Goal: Check status: Check status

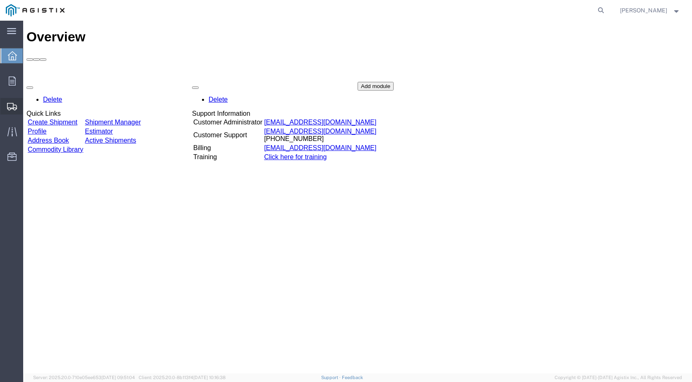
click at [0, 0] on span "Shipment Manager" at bounding box center [0, 0] width 0 height 0
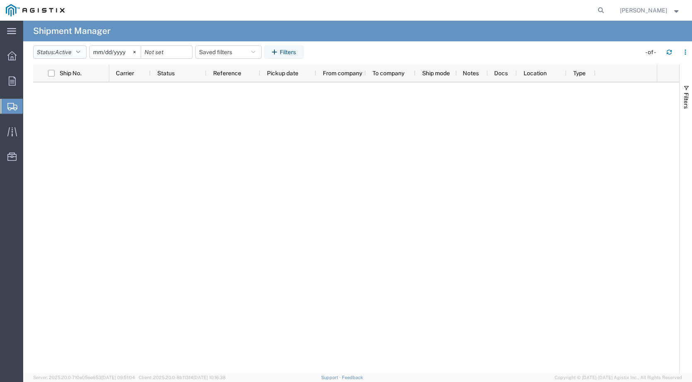
click at [84, 52] on button "Status: Active" at bounding box center [59, 52] width 53 height 13
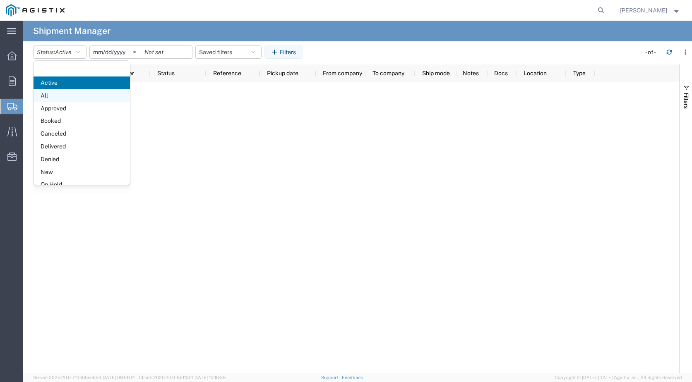
click at [62, 97] on span "All" at bounding box center [82, 95] width 96 height 13
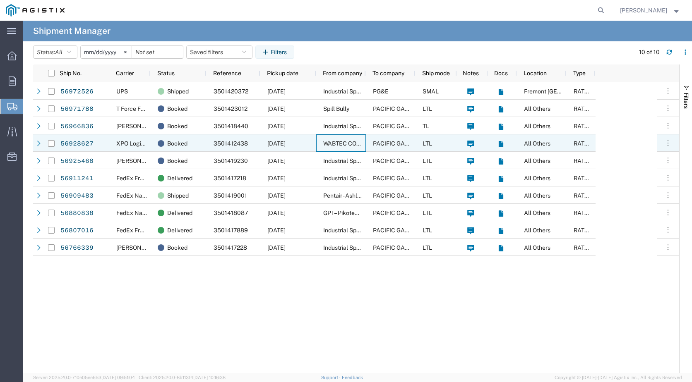
click at [343, 140] on div "WABTEC COMPONENTS LLC" at bounding box center [341, 142] width 50 height 17
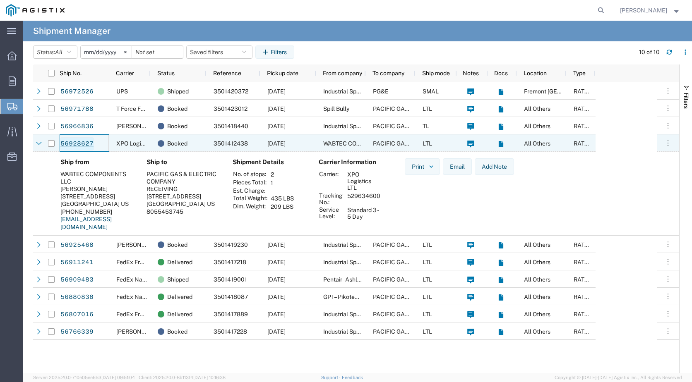
click at [81, 142] on link "56928627" at bounding box center [77, 143] width 34 height 13
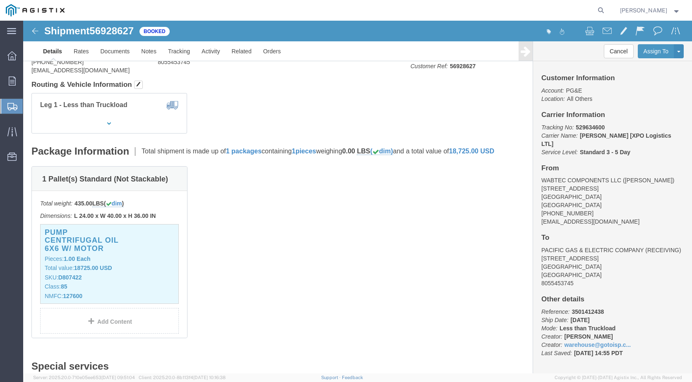
scroll to position [41, 0]
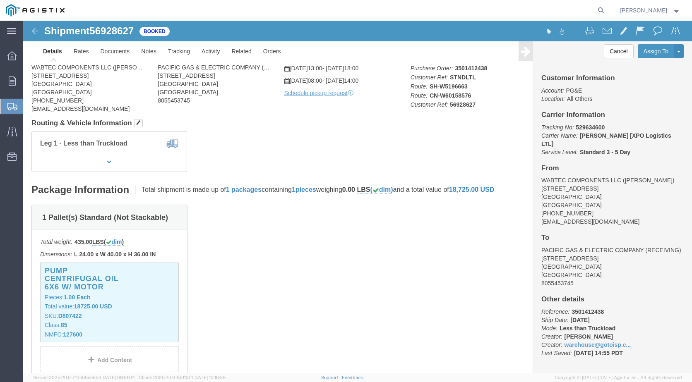
click b "529634600"
drag, startPoint x: 575, startPoint y: 106, endPoint x: 548, endPoint y: 108, distance: 27.3
click b "529634600"
drag, startPoint x: 548, startPoint y: 108, endPoint x: 553, endPoint y: 109, distance: 5.5
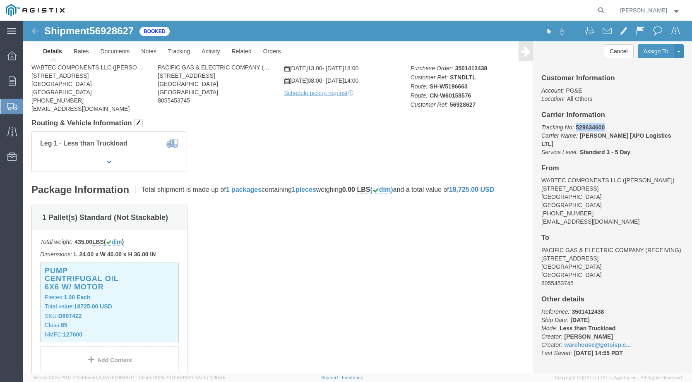
click b "529634600"
drag, startPoint x: 575, startPoint y: 106, endPoint x: 548, endPoint y: 108, distance: 27.4
click b "529634600"
copy b "529634600"
click b "529634600"
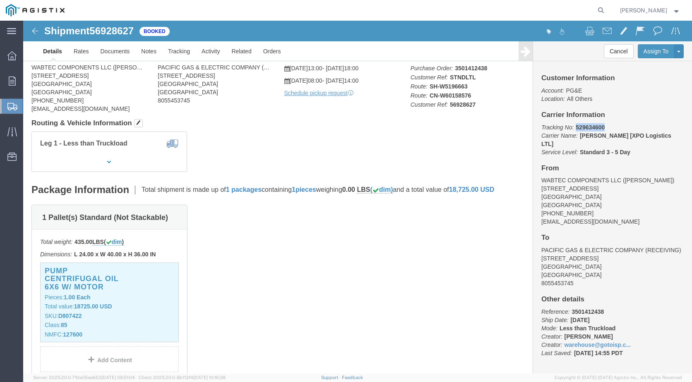
drag, startPoint x: 577, startPoint y: 107, endPoint x: 549, endPoint y: 106, distance: 28.1
click p "Tracking No: 529634600 Carrier Name: [PERSON_NAME] [XPO Logistics LTL] [PERSON_…"
copy b "529634600"
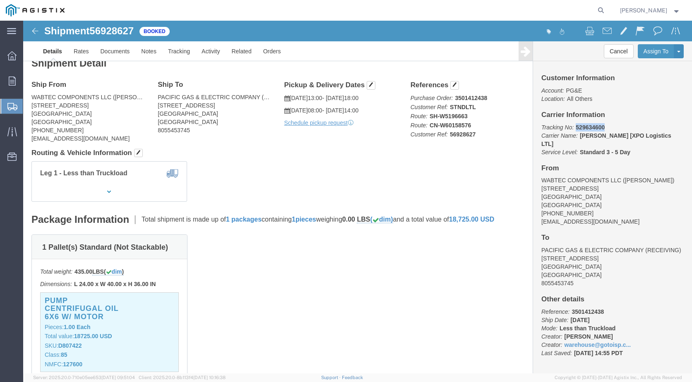
scroll to position [0, 0]
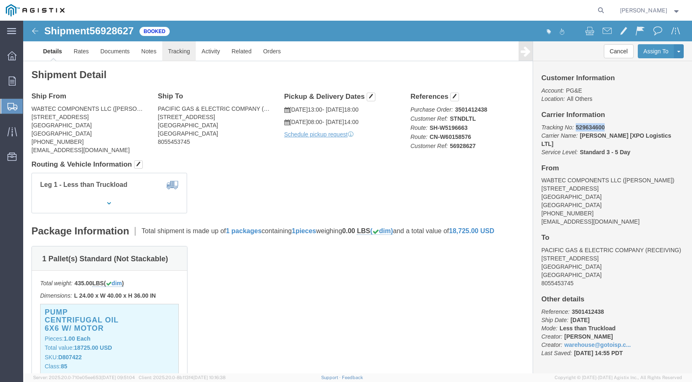
click link "Tracking"
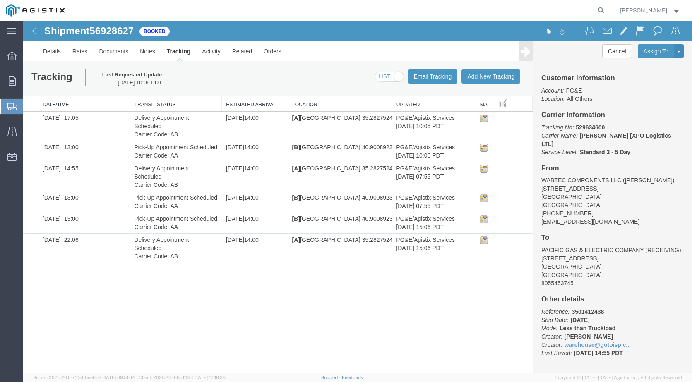
click at [386, 77] on span at bounding box center [389, 77] width 28 height 10
checkbox input "false"
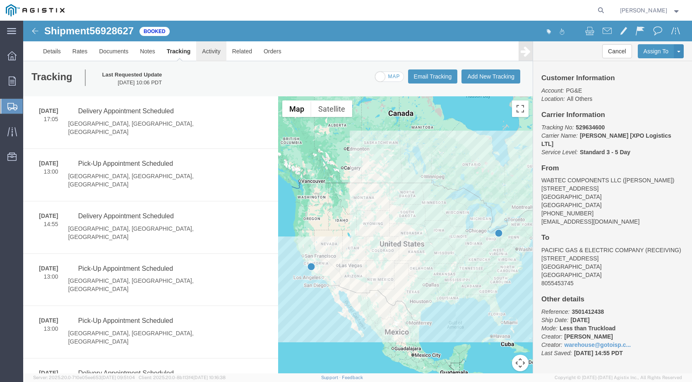
click at [213, 53] on link "Activity" at bounding box center [211, 51] width 30 height 20
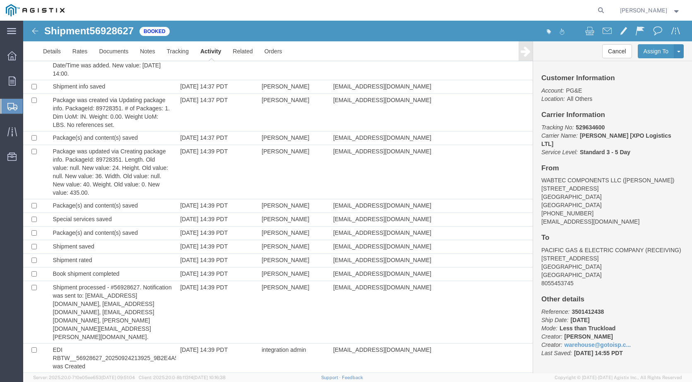
scroll to position [86, 0]
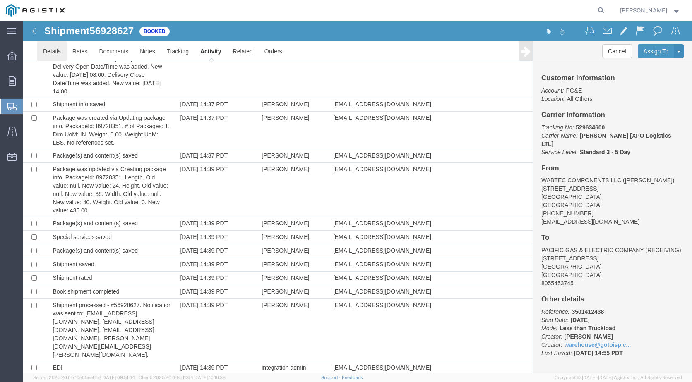
click at [57, 53] on link "Details" at bounding box center [51, 51] width 29 height 20
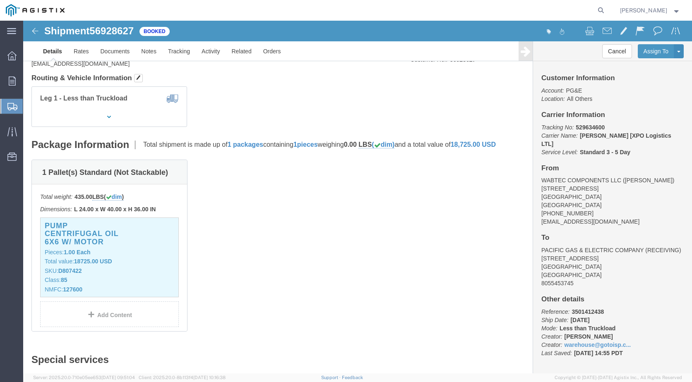
click div "1 Pallet(s) Standard (Not Stackable) Total weight: 435.00 LBS ( dim ) Dimension…"
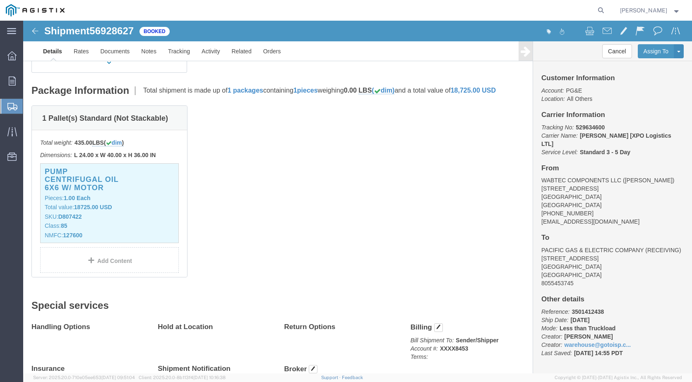
scroll to position [211, 0]
